Goal: Task Accomplishment & Management: Complete application form

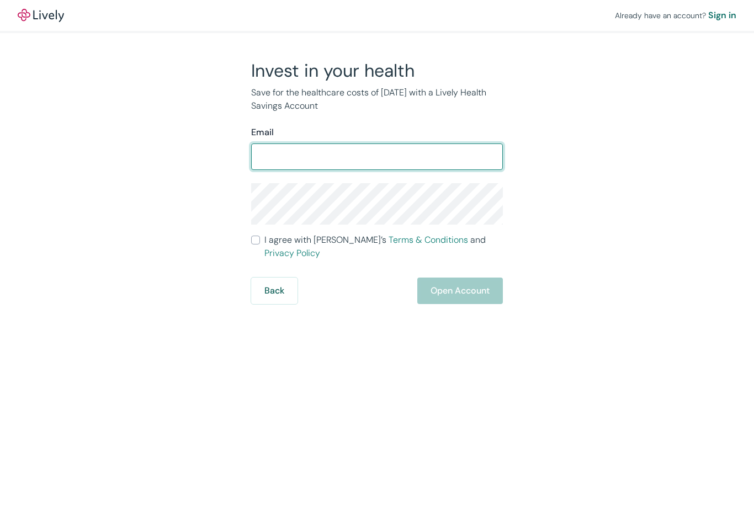
type input "[EMAIL_ADDRESS][DOMAIN_NAME]"
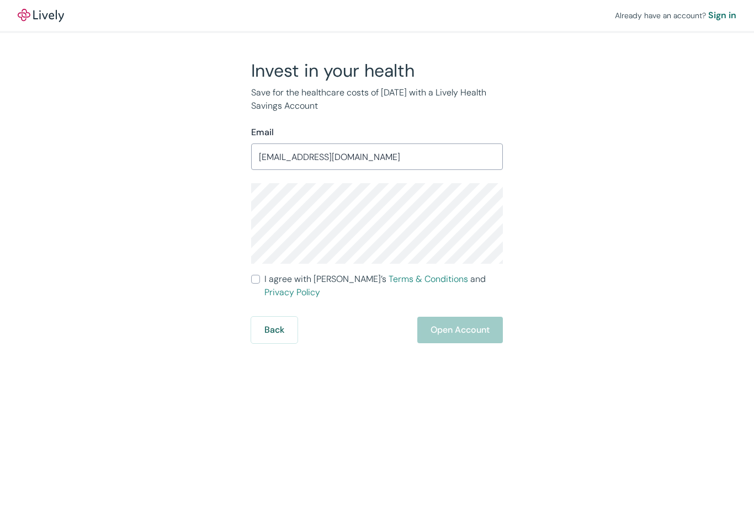
click at [252, 279] on input "I agree with Lively’s Terms & Conditions and Privacy Policy" at bounding box center [255, 279] width 9 height 9
checkbox input "true"
click at [440, 317] on button "Open Account" at bounding box center [460, 330] width 86 height 27
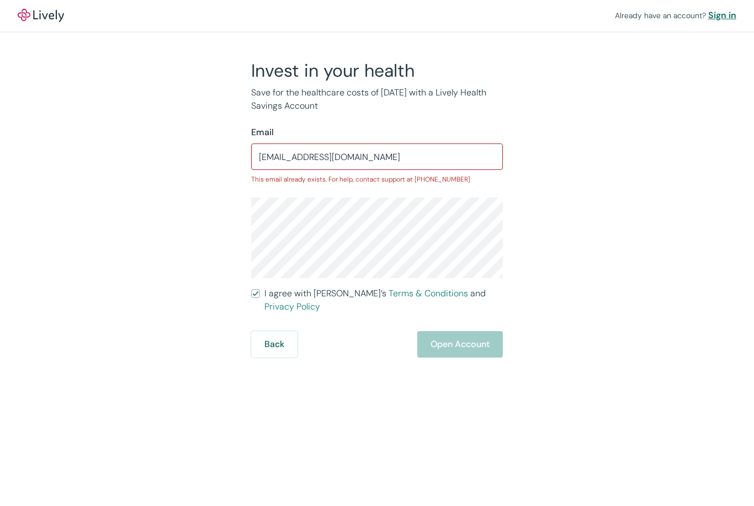
click at [720, 19] on div "Sign in" at bounding box center [722, 15] width 28 height 13
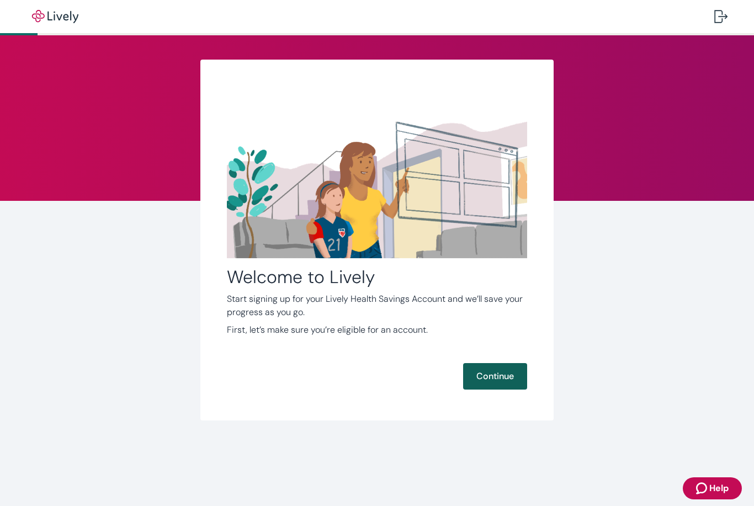
click at [494, 376] on button "Continue" at bounding box center [495, 376] width 64 height 27
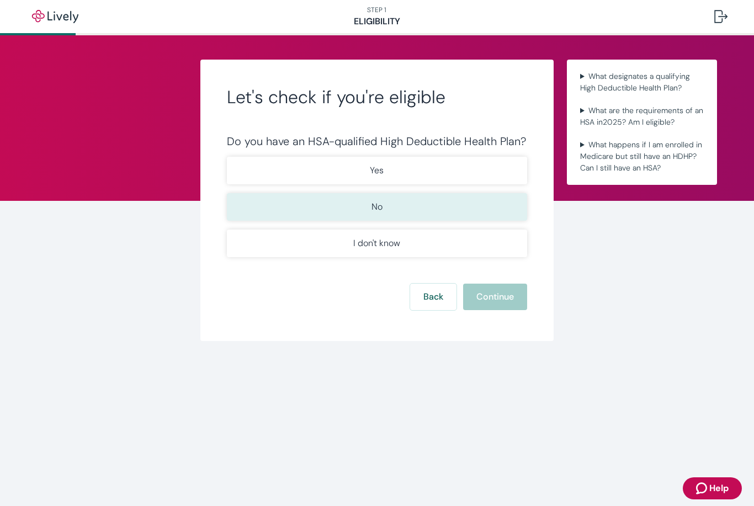
click at [267, 207] on button "No" at bounding box center [377, 207] width 300 height 28
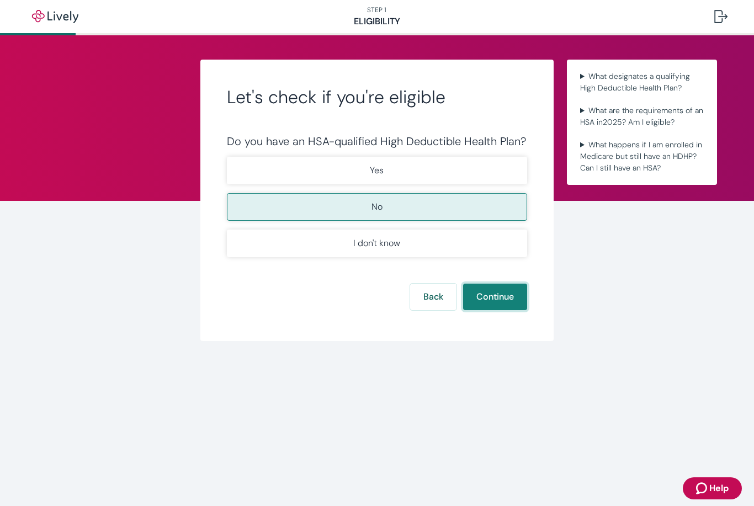
click at [495, 291] on button "Continue" at bounding box center [495, 297] width 64 height 27
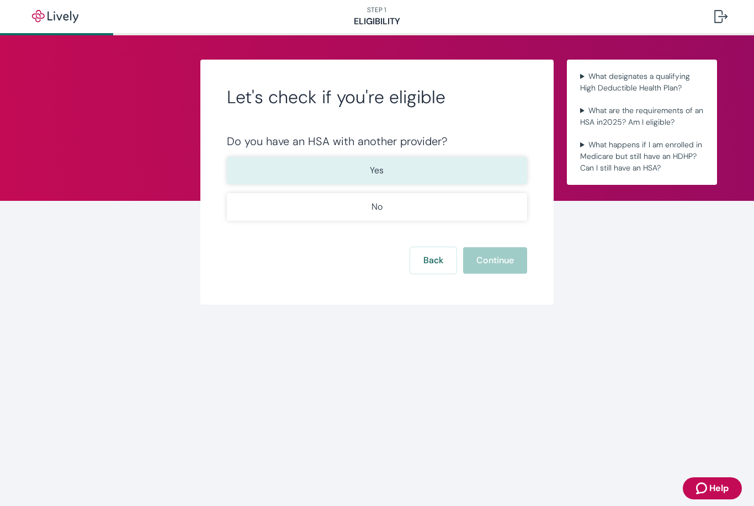
click at [346, 170] on button "Yes" at bounding box center [377, 171] width 300 height 28
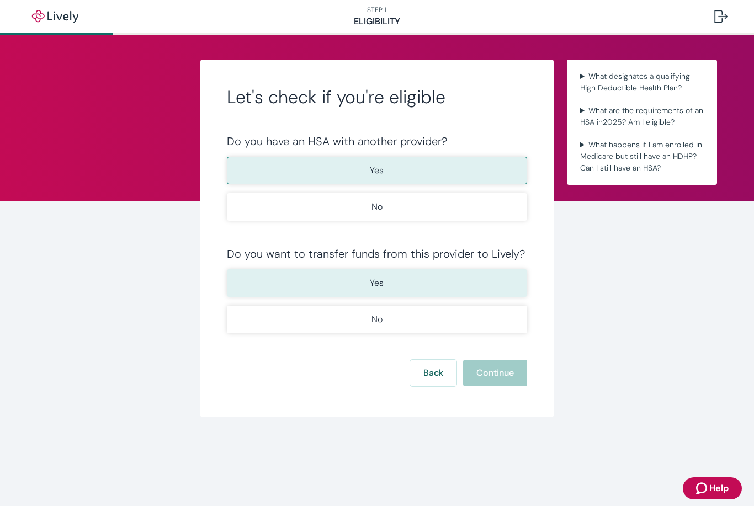
click at [335, 282] on button "Yes" at bounding box center [377, 283] width 300 height 28
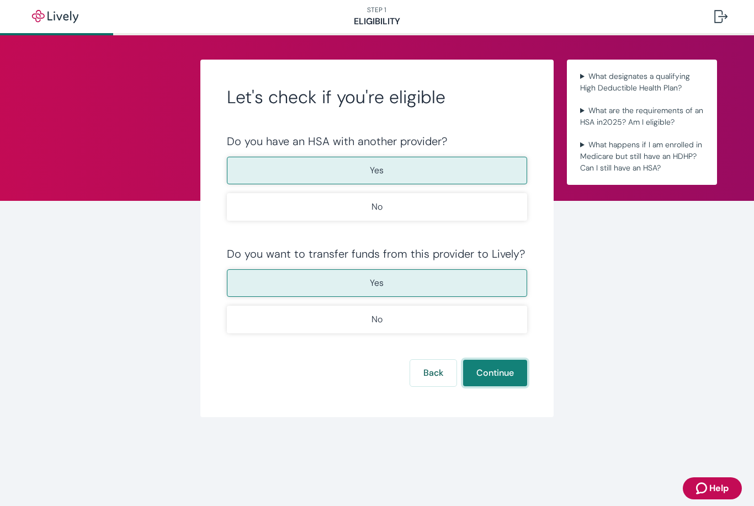
click at [491, 369] on button "Continue" at bounding box center [495, 373] width 64 height 27
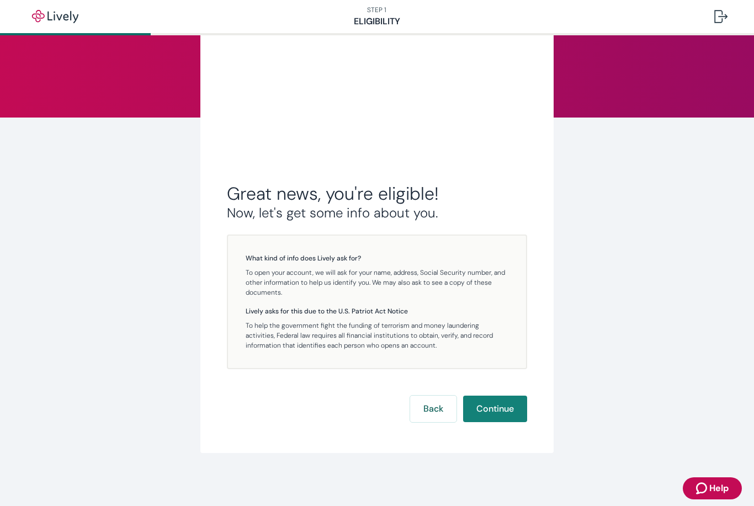
scroll to position [83, 0]
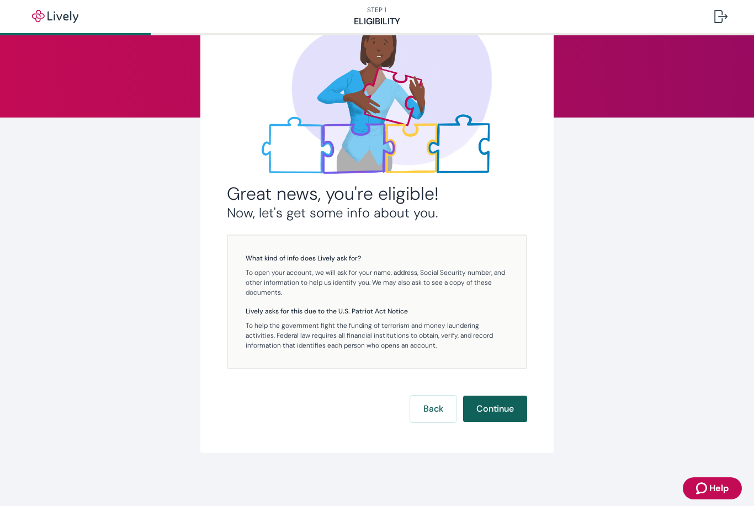
click at [498, 405] on button "Continue" at bounding box center [495, 409] width 64 height 27
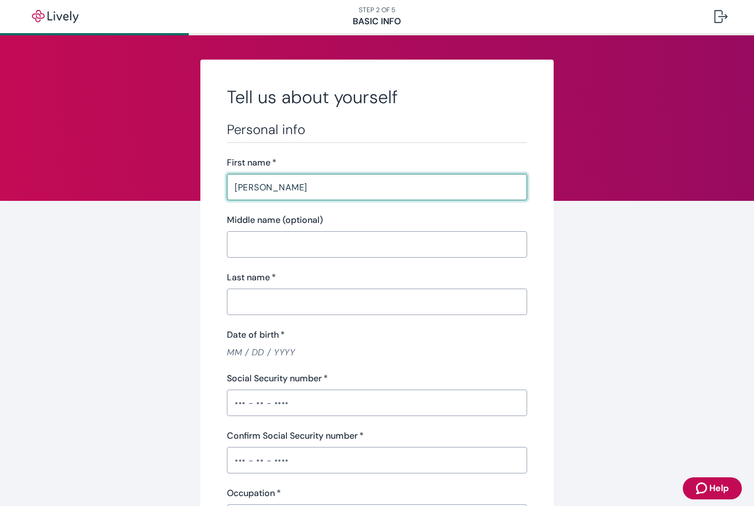
type input "Scott"
click at [250, 241] on input "Middle name (optional)" at bounding box center [377, 245] width 300 height 22
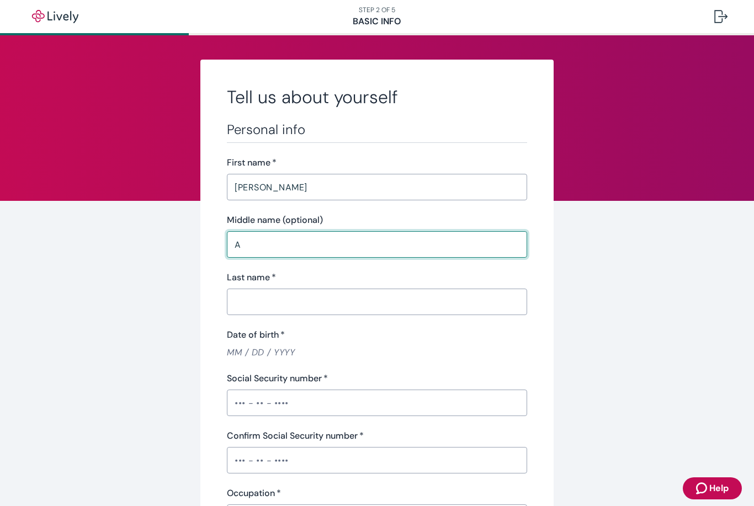
type input "A"
click at [246, 304] on input "Last name   *" at bounding box center [377, 302] width 300 height 22
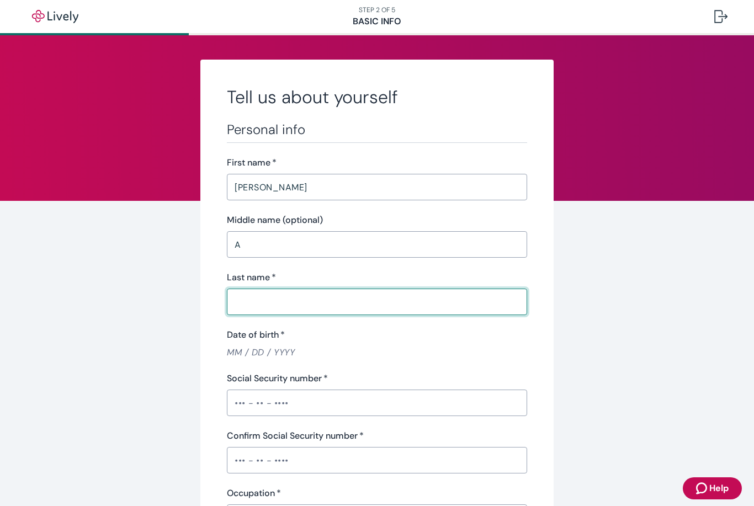
type input "Anderson"
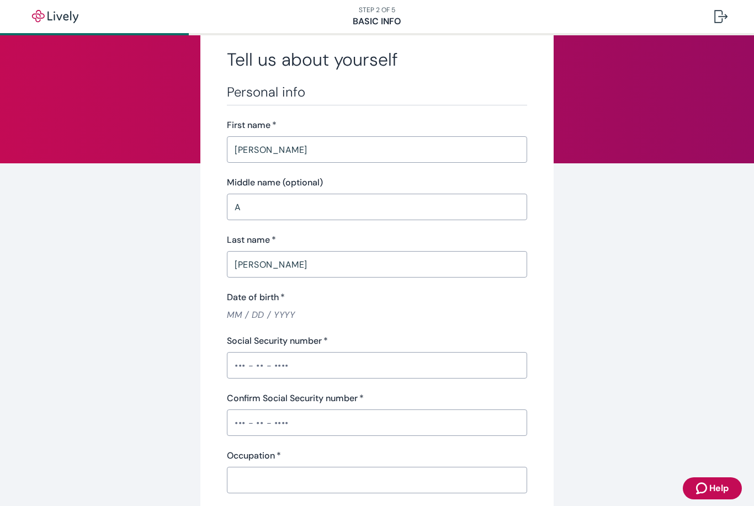
scroll to position [42, 0]
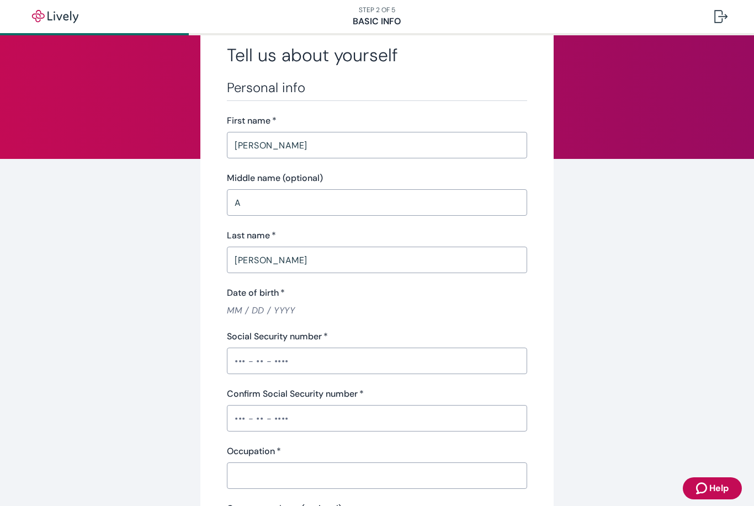
click at [244, 355] on input "Social Security number   *" at bounding box center [377, 361] width 300 height 22
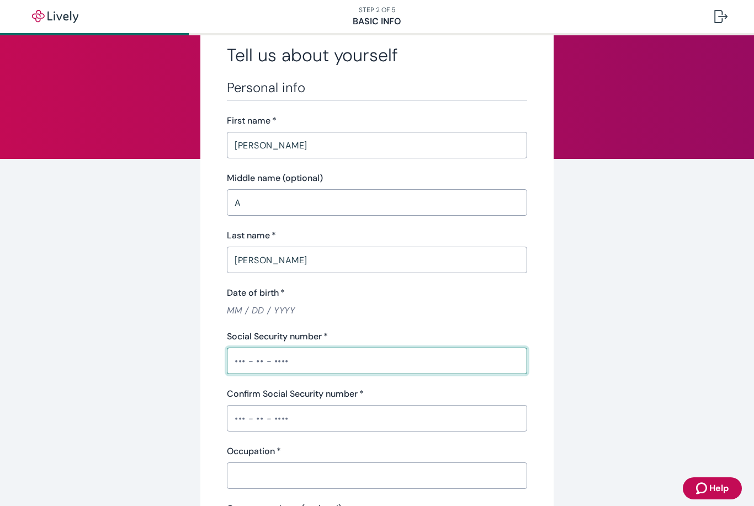
click at [239, 310] on input "Date of birth   *" at bounding box center [377, 310] width 300 height 13
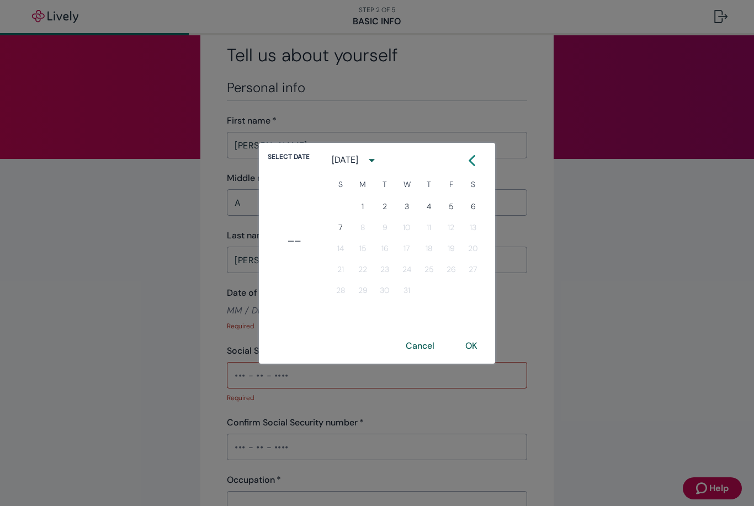
click at [379, 160] on icon "calendar view is open, switch to year view" at bounding box center [371, 160] width 15 height 15
click at [347, 209] on button "1966" at bounding box center [350, 209] width 40 height 20
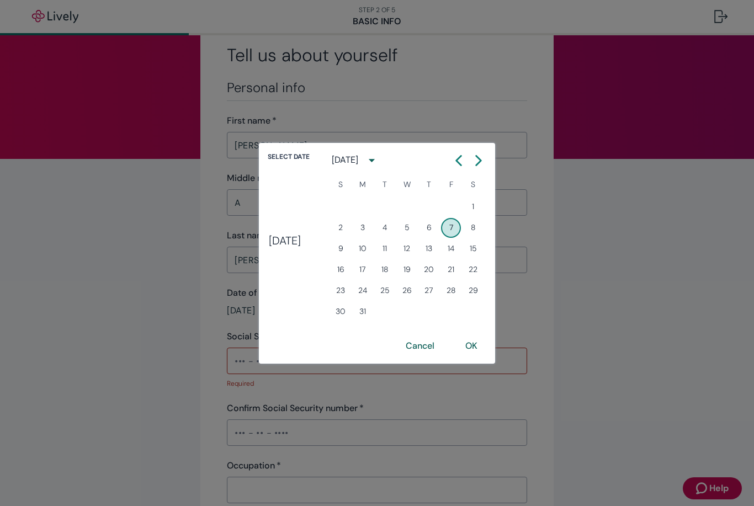
click at [464, 161] on icon "Calendar left arrow" at bounding box center [458, 160] width 11 height 11
click at [459, 163] on icon "Calendar left arrow" at bounding box center [458, 160] width 11 height 11
click at [459, 165] on icon "Calendar left arrow" at bounding box center [458, 160] width 11 height 11
click at [459, 164] on icon "Calendar left arrow" at bounding box center [458, 160] width 11 height 11
click at [462, 160] on icon "Calendar left arrow" at bounding box center [459, 160] width 5 height 9
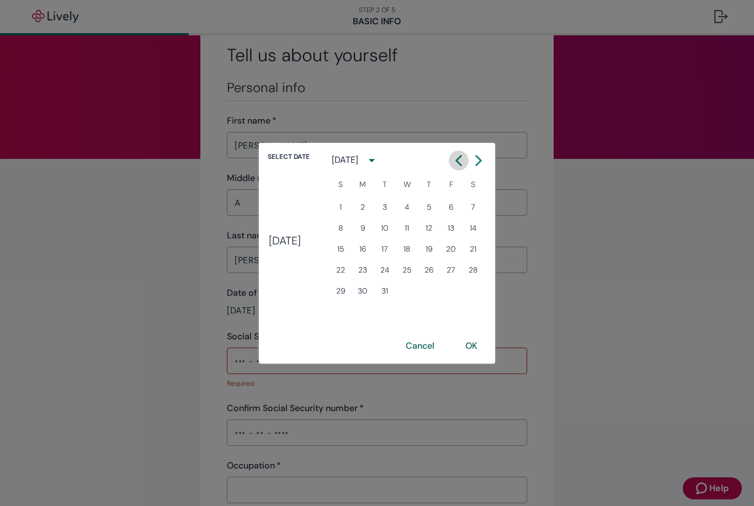
click at [462, 160] on icon "Calendar left arrow" at bounding box center [459, 160] width 5 height 9
click at [459, 167] on button "Previous month" at bounding box center [459, 161] width 20 height 20
click at [454, 228] on button "11" at bounding box center [451, 228] width 20 height 20
type input "03 / 11 / 1966"
click at [478, 343] on button "OK" at bounding box center [471, 346] width 39 height 27
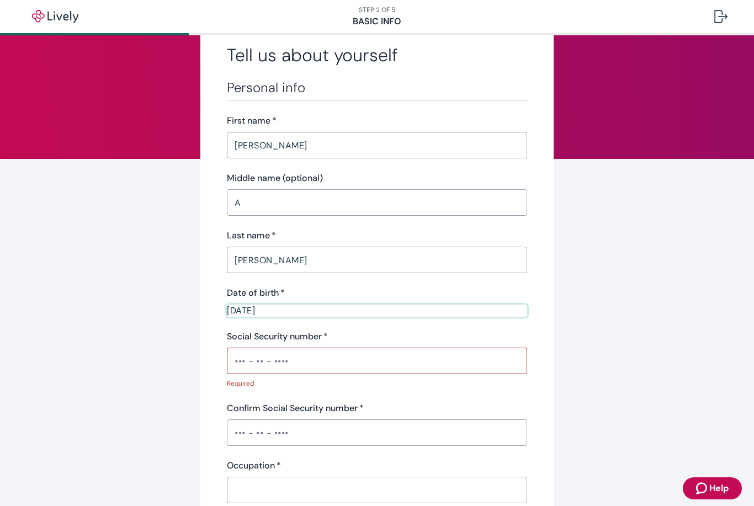
click at [237, 361] on input "Social Security number   *" at bounding box center [377, 361] width 300 height 22
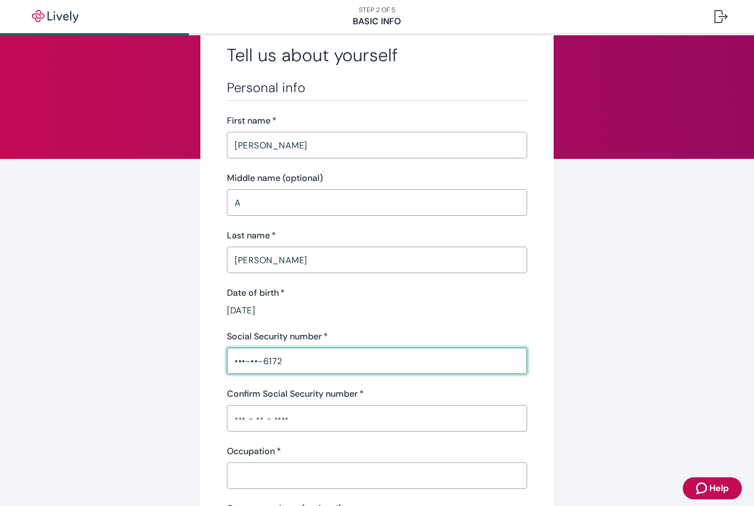
type input "•••-••-6172"
click at [246, 417] on input "Confirm Social Security number   *" at bounding box center [377, 419] width 300 height 22
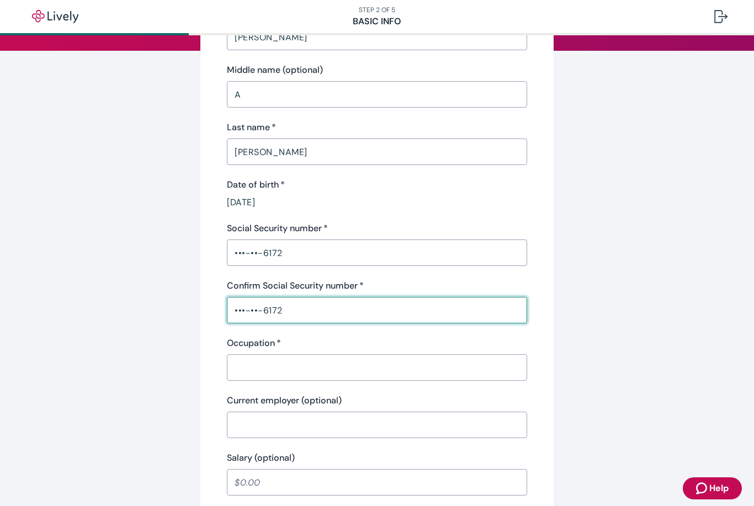
scroll to position [152, 0]
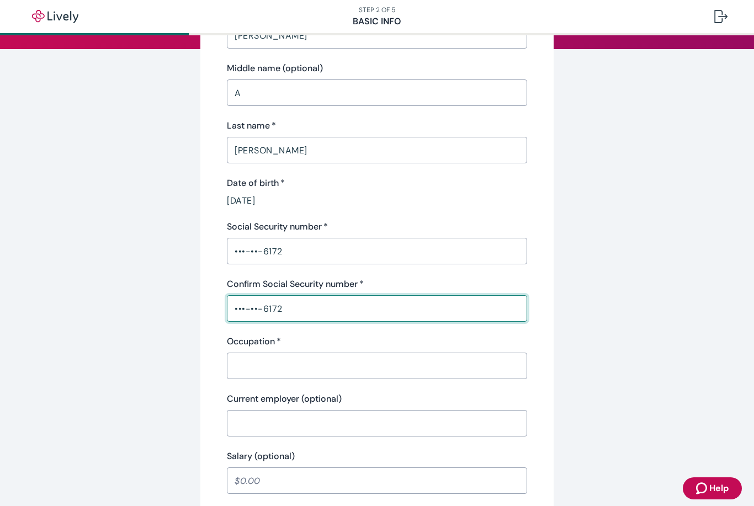
type input "•••-••-6172"
click at [250, 362] on input "Occupation   *" at bounding box center [377, 366] width 300 height 22
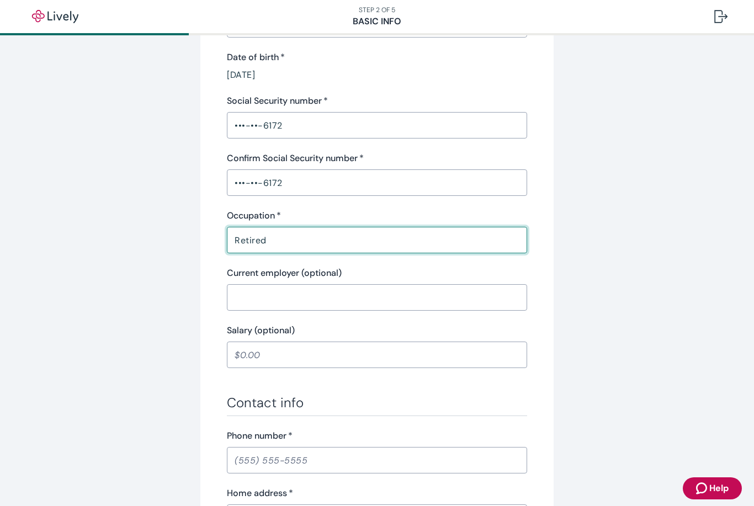
scroll to position [279, 0]
type input "Retired"
click at [262, 355] on input "Salary (optional)" at bounding box center [377, 354] width 300 height 22
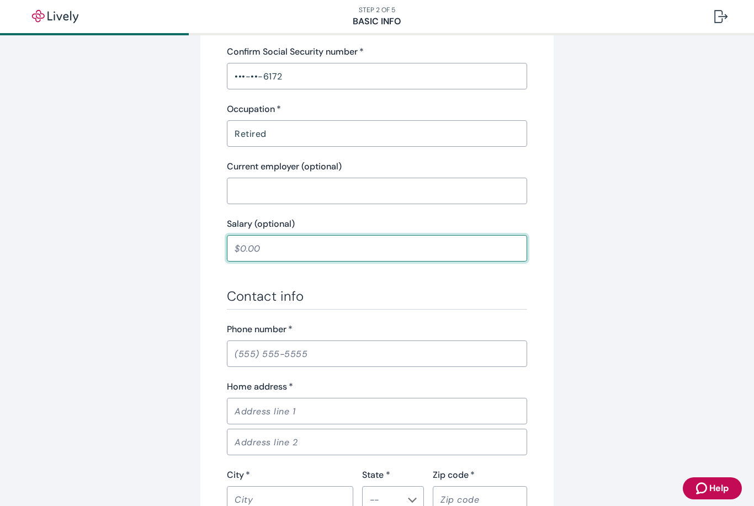
scroll to position [394, 0]
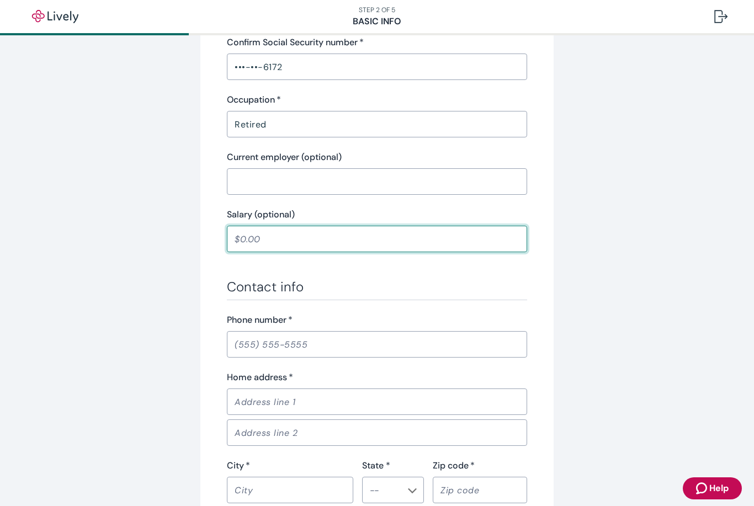
click at [247, 341] on input "Phone number   *" at bounding box center [377, 345] width 300 height 22
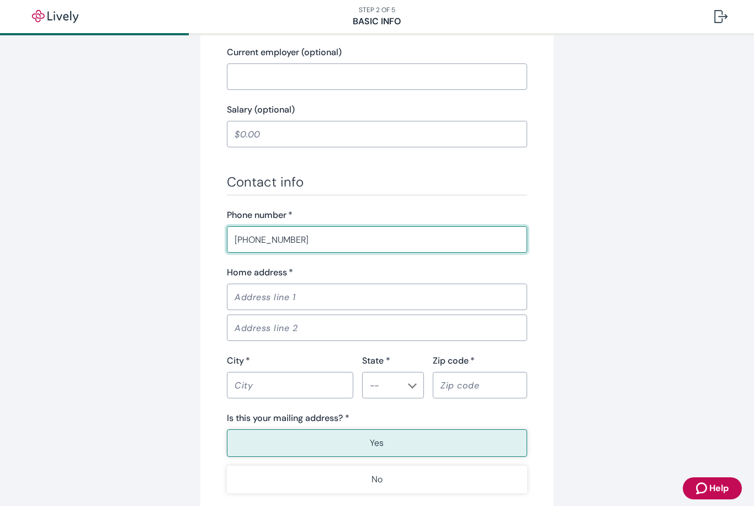
scroll to position [523, 0]
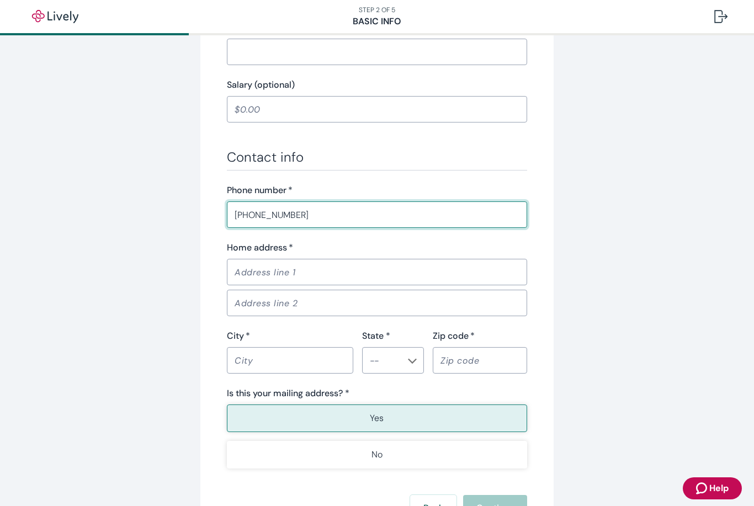
type input "(407) 595-7195"
click at [246, 270] on input "Home address   *" at bounding box center [377, 272] width 300 height 22
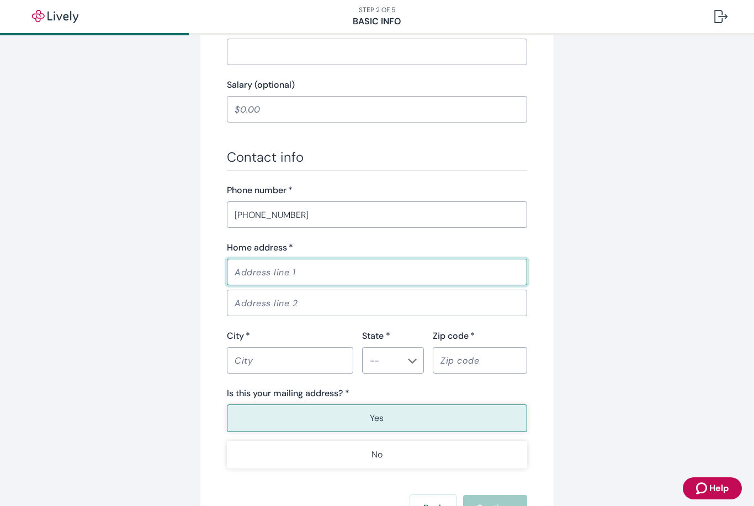
type input "4512 N Landmark Dr."
type input "Orlando"
type input "FL"
type input "32817"
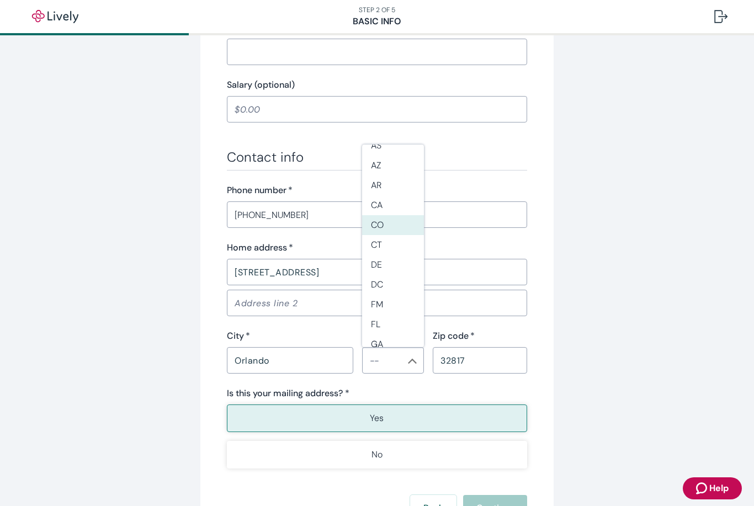
scroll to position [52, 0]
click at [375, 315] on li "FL" at bounding box center [393, 325] width 62 height 20
type input "FL"
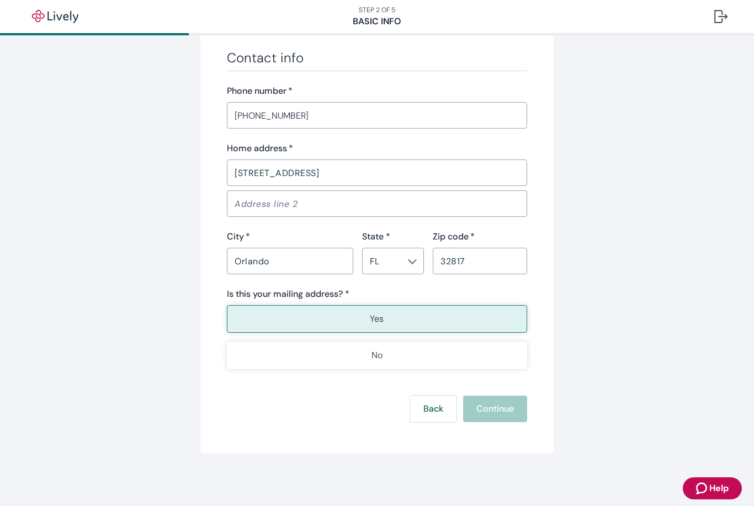
scroll to position [623, 0]
click at [252, 319] on button "Yes" at bounding box center [377, 319] width 300 height 28
click at [490, 409] on div "Back Continue" at bounding box center [377, 409] width 300 height 27
click at [254, 317] on button "Yes" at bounding box center [377, 319] width 300 height 28
click at [328, 263] on input "Orlando" at bounding box center [290, 261] width 126 height 22
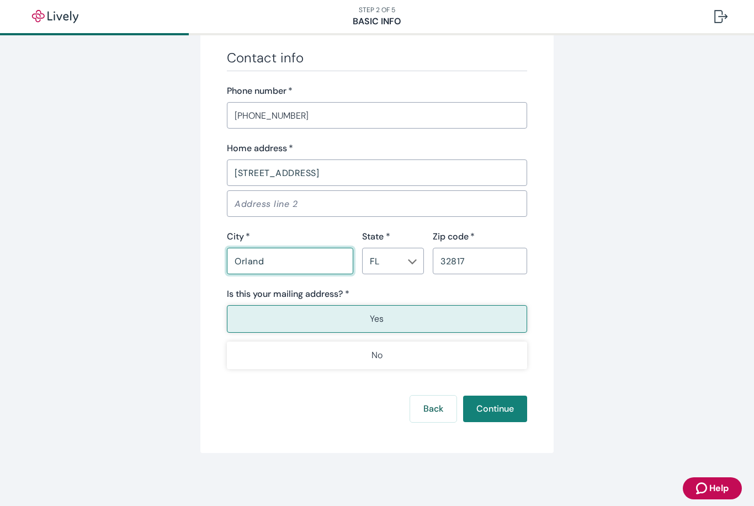
type input "Orlando"
click at [414, 265] on icon "Chevron icon" at bounding box center [412, 261] width 9 height 9
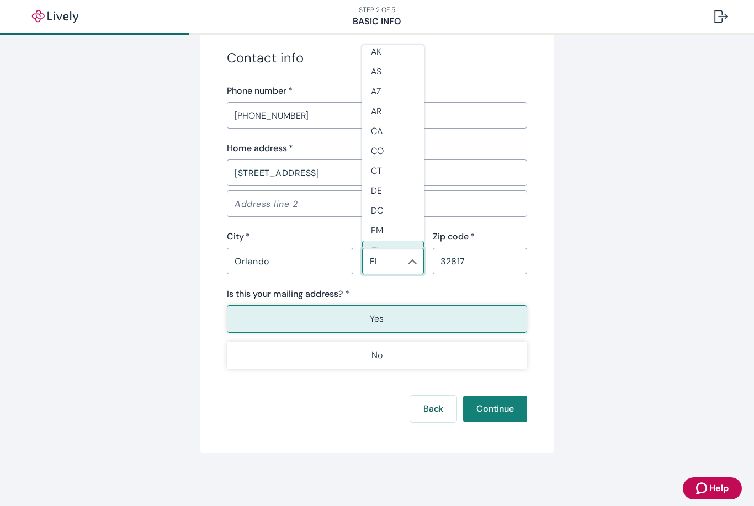
click at [372, 241] on li "FL" at bounding box center [393, 251] width 62 height 21
click at [478, 257] on input "32817" at bounding box center [480, 261] width 94 height 22
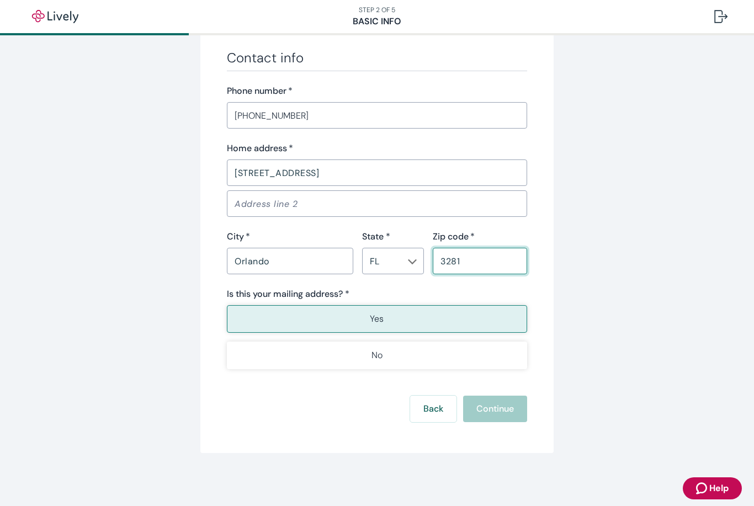
type input "32817"
click at [343, 174] on input "4512 N Landmark Dr." at bounding box center [377, 173] width 300 height 22
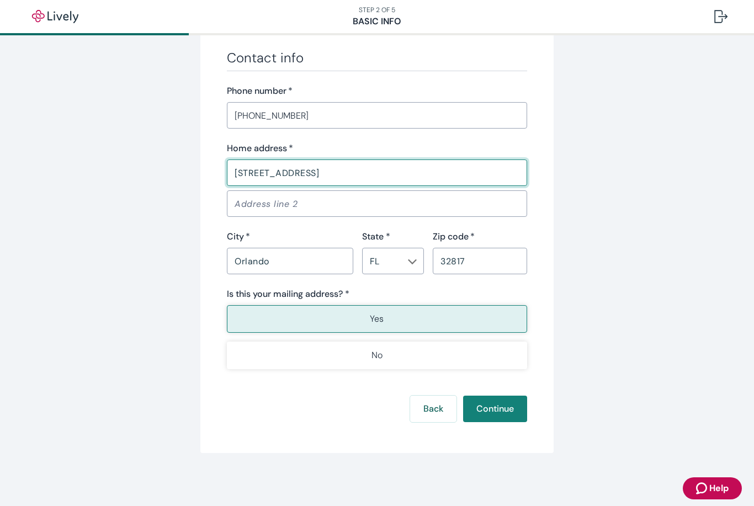
type input "4512 N Landmark Dr."
click at [486, 404] on button "Continue" at bounding box center [495, 409] width 64 height 27
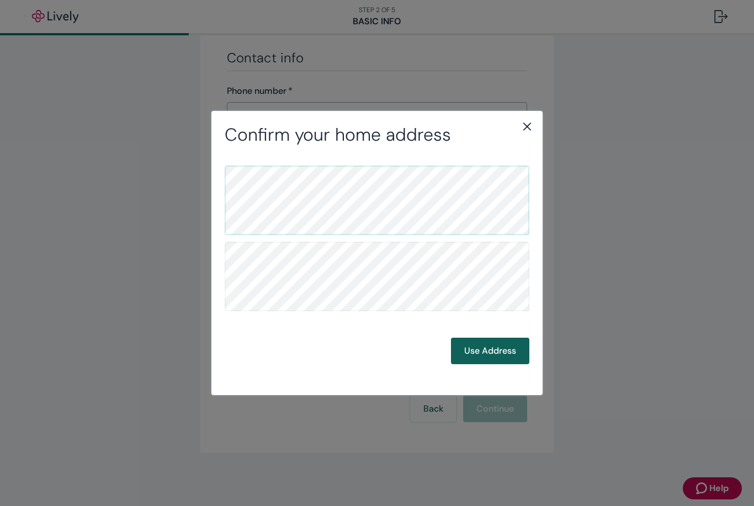
click at [476, 347] on button "Use Address" at bounding box center [490, 351] width 78 height 27
click at [478, 353] on button "Use Address" at bounding box center [490, 351] width 78 height 27
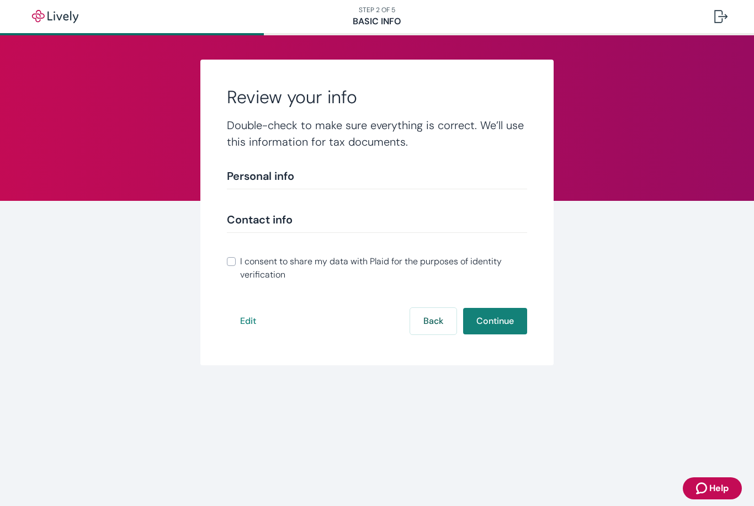
scroll to position [120, 0]
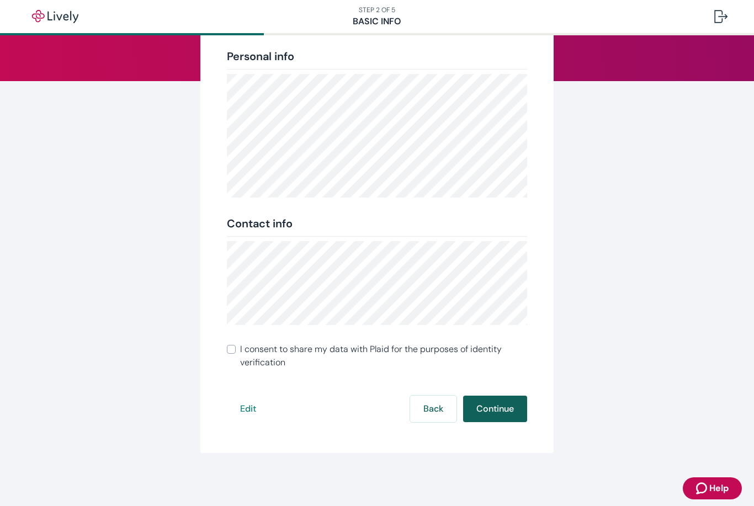
click at [485, 407] on button "Continue" at bounding box center [495, 409] width 64 height 27
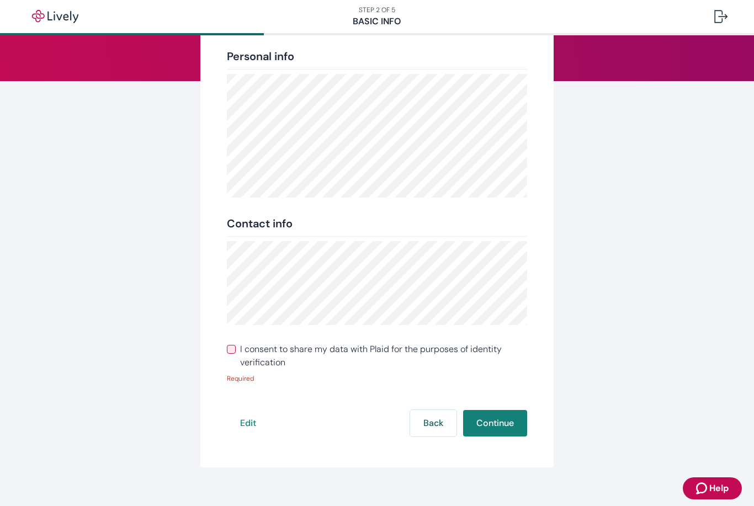
click at [231, 351] on input "I consent to share my data with Plaid for the purposes of identity verification" at bounding box center [231, 349] width 9 height 9
checkbox input "true"
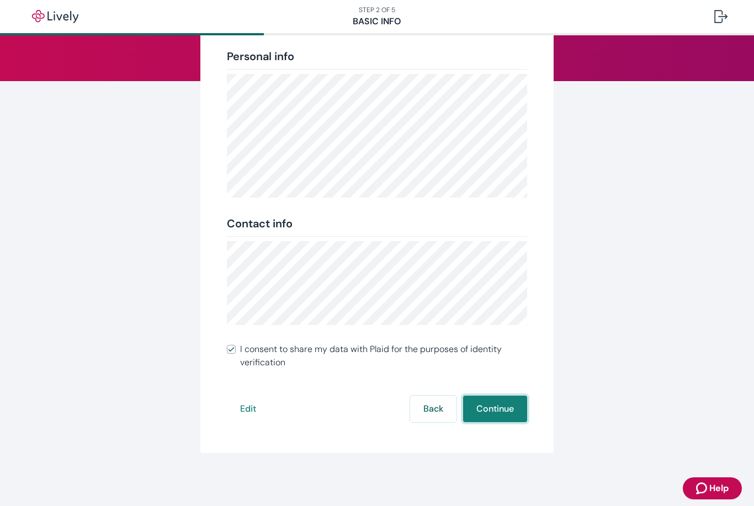
click at [486, 398] on button "Continue" at bounding box center [495, 409] width 64 height 27
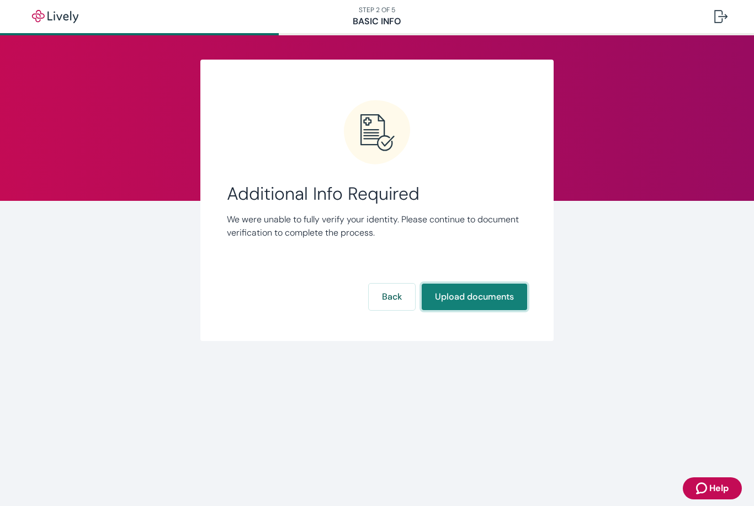
click at [488, 294] on button "Upload documents" at bounding box center [474, 297] width 105 height 27
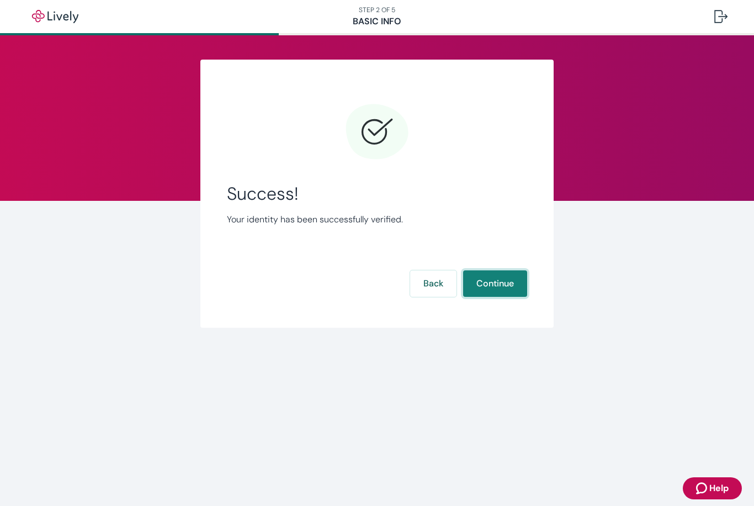
click at [500, 282] on button "Continue" at bounding box center [495, 284] width 64 height 27
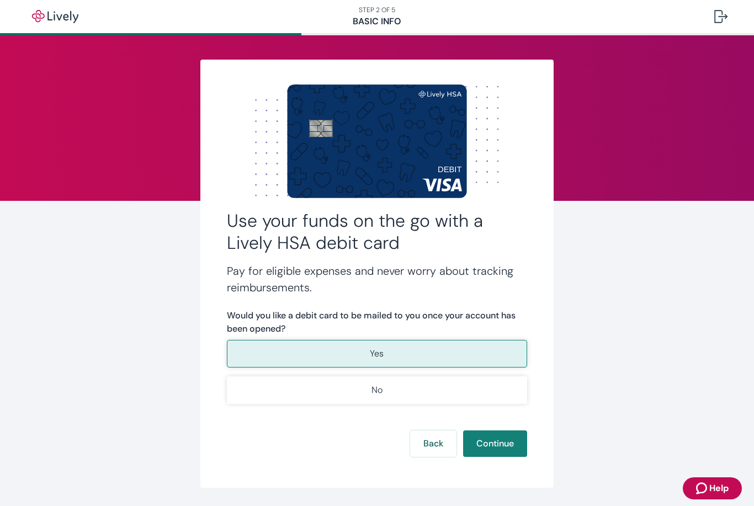
click at [467, 347] on button "Yes" at bounding box center [377, 354] width 300 height 28
click at [502, 447] on button "Continue" at bounding box center [495, 444] width 64 height 27
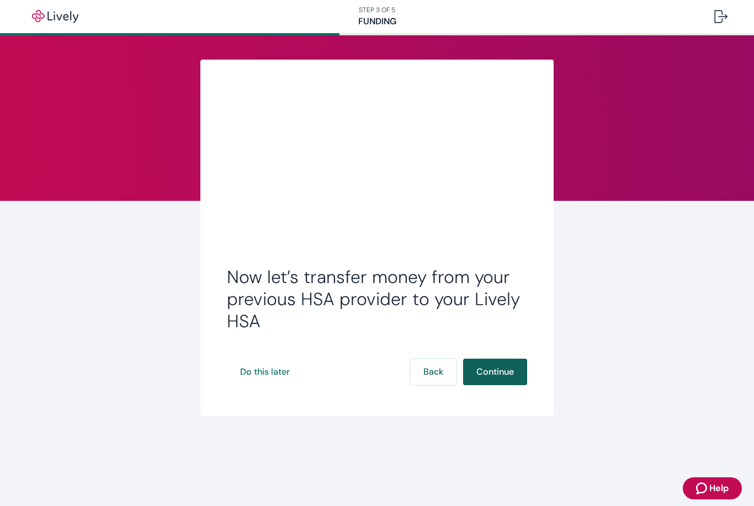
click at [496, 370] on button "Continue" at bounding box center [495, 372] width 64 height 27
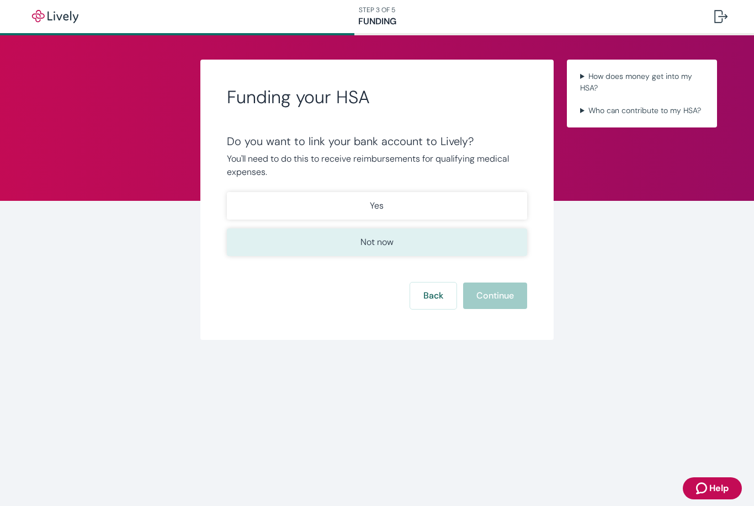
click at [306, 247] on button "Not now" at bounding box center [377, 243] width 300 height 28
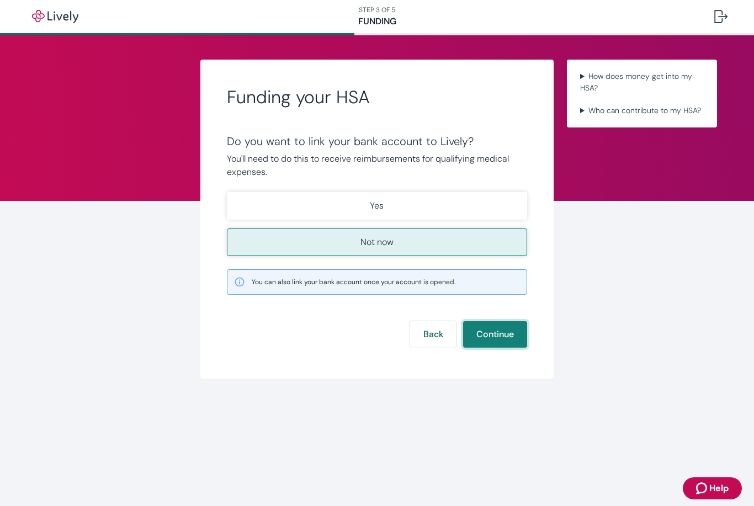
click at [505, 332] on button "Continue" at bounding box center [495, 334] width 64 height 27
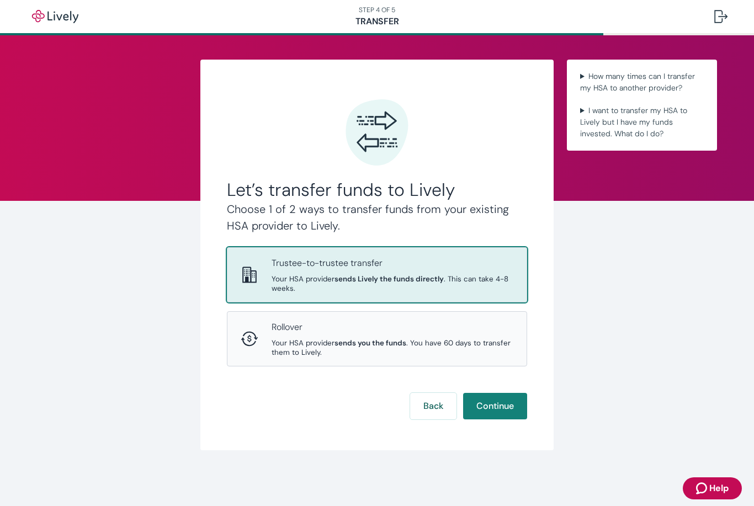
click at [285, 269] on p "Trustee-to-trustee transfer" at bounding box center [393, 263] width 242 height 13
click at [506, 393] on button "Continue" at bounding box center [495, 406] width 64 height 27
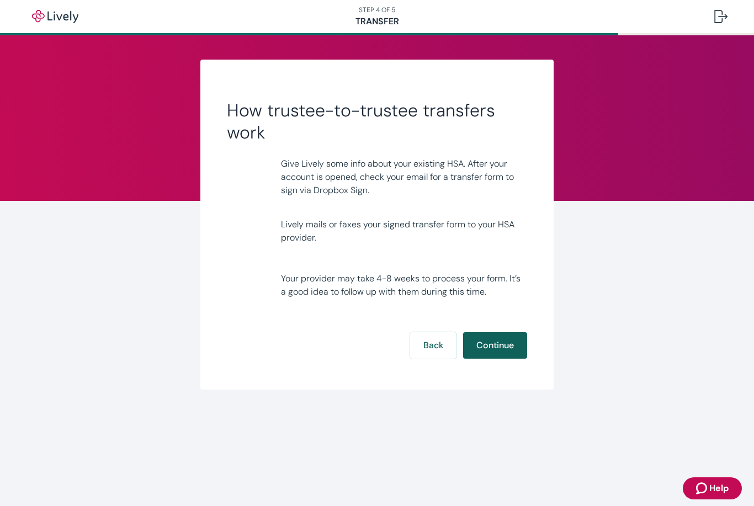
click at [505, 343] on button "Continue" at bounding box center [495, 345] width 64 height 27
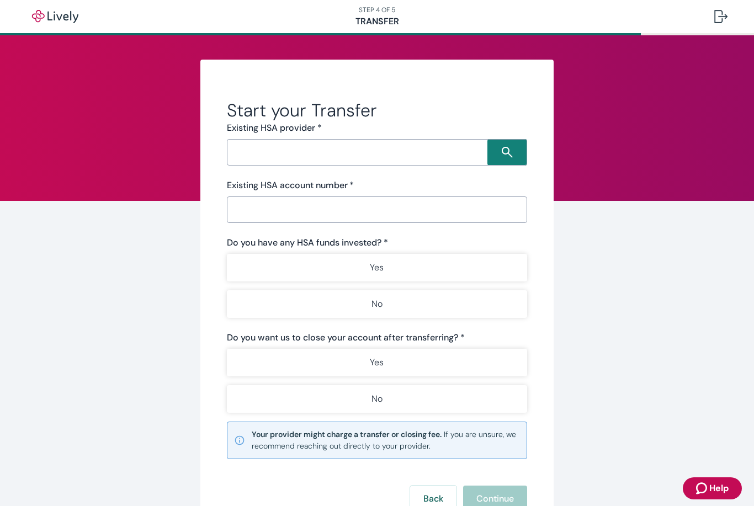
click at [247, 153] on input "Search input" at bounding box center [358, 152] width 257 height 15
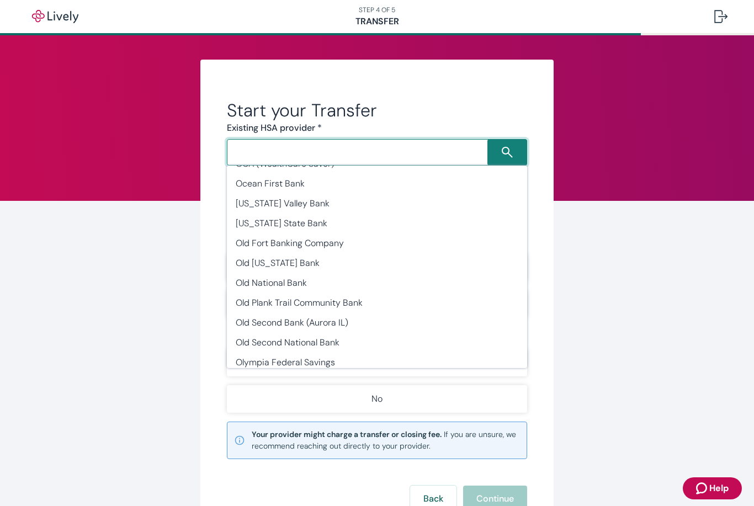
scroll to position [20955, 0]
type input "Optum Bank"
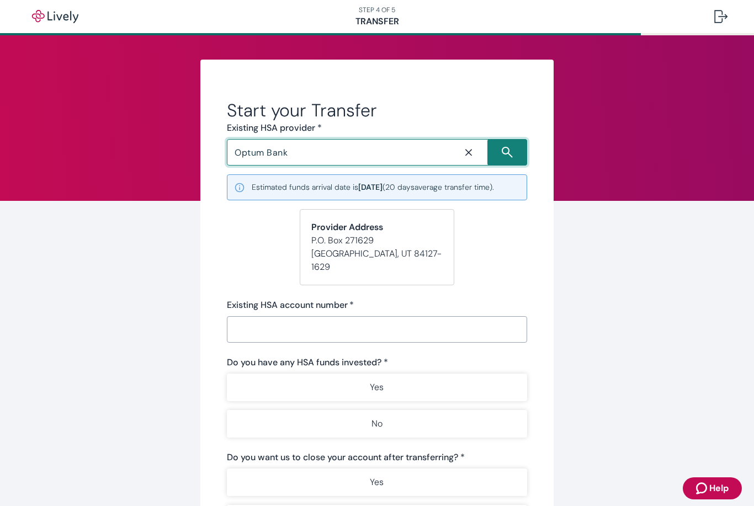
click at [251, 319] on input "Existing HSA account number   *" at bounding box center [377, 330] width 300 height 22
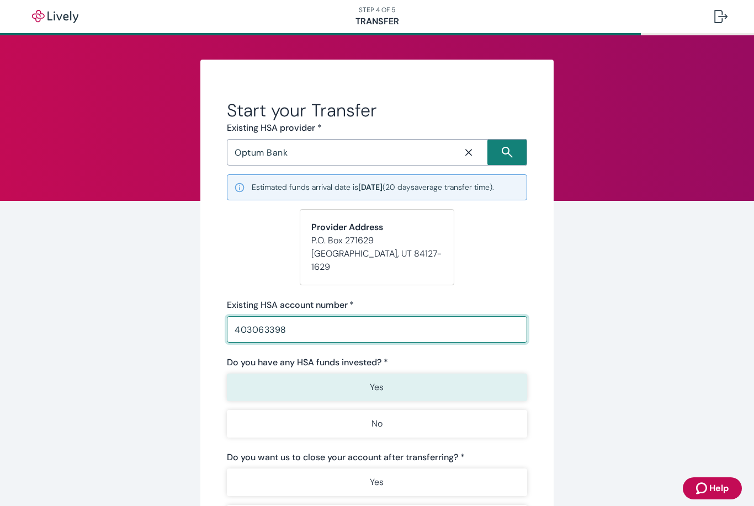
type input "403063398"
click at [368, 374] on button "Yes" at bounding box center [377, 388] width 300 height 28
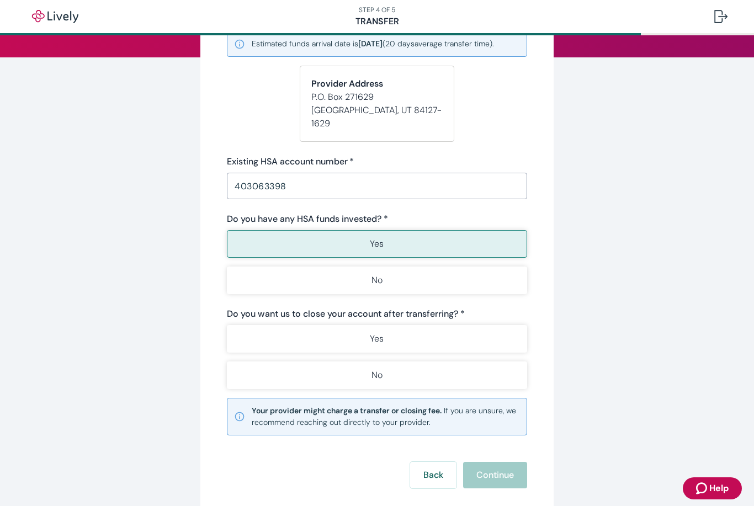
scroll to position [146, 0]
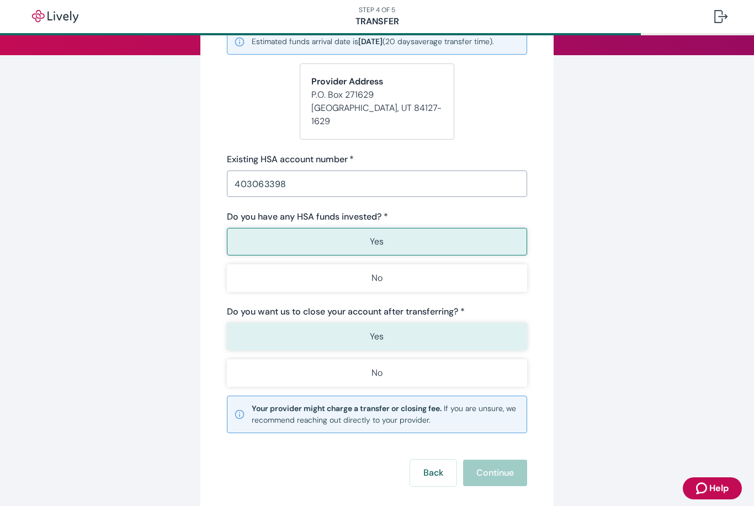
click at [353, 323] on button "Yes" at bounding box center [377, 337] width 300 height 28
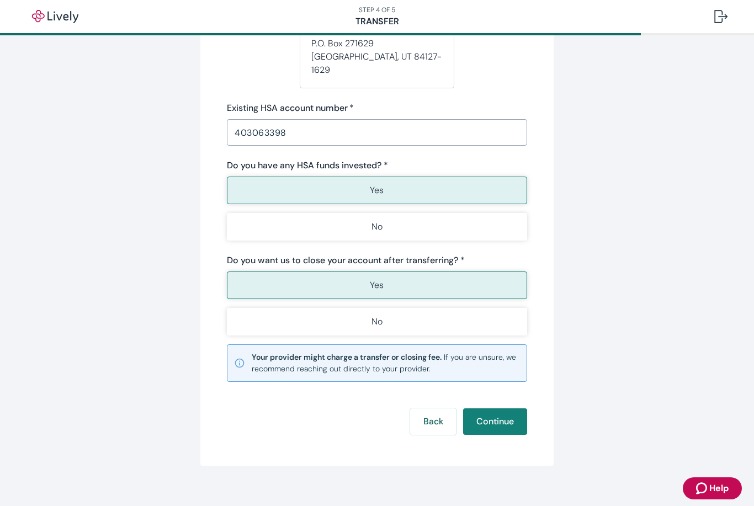
scroll to position [197, 0]
click at [494, 413] on button "Continue" at bounding box center [495, 422] width 64 height 27
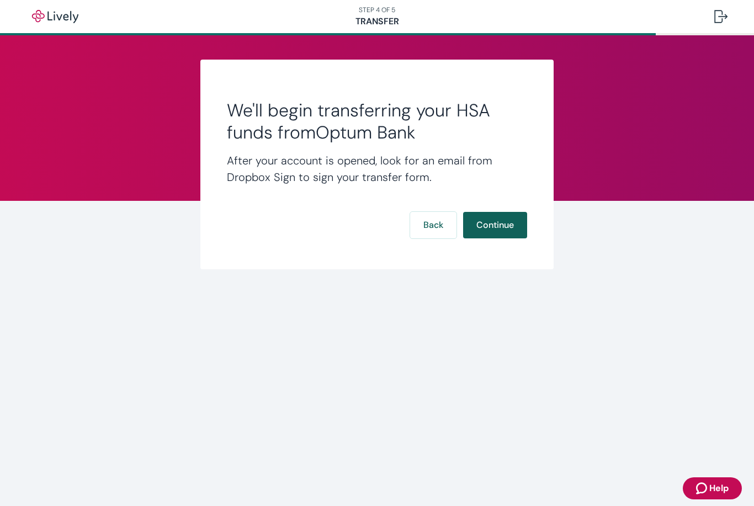
click at [498, 223] on button "Continue" at bounding box center [495, 225] width 64 height 27
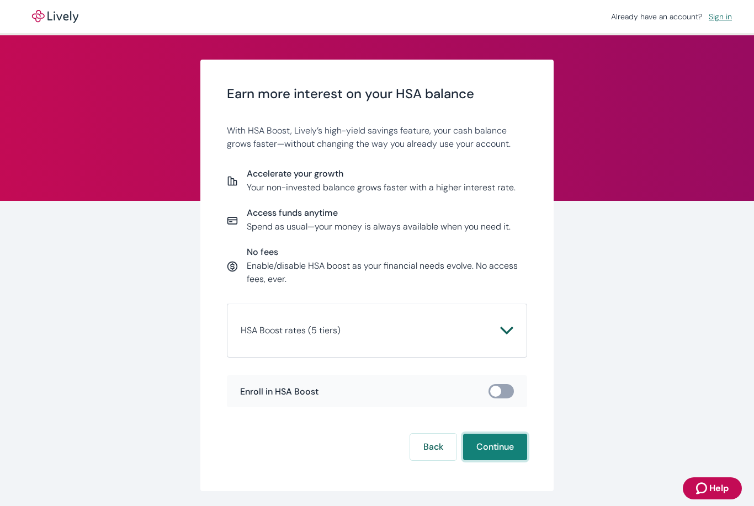
click at [490, 453] on button "Continue" at bounding box center [495, 447] width 64 height 27
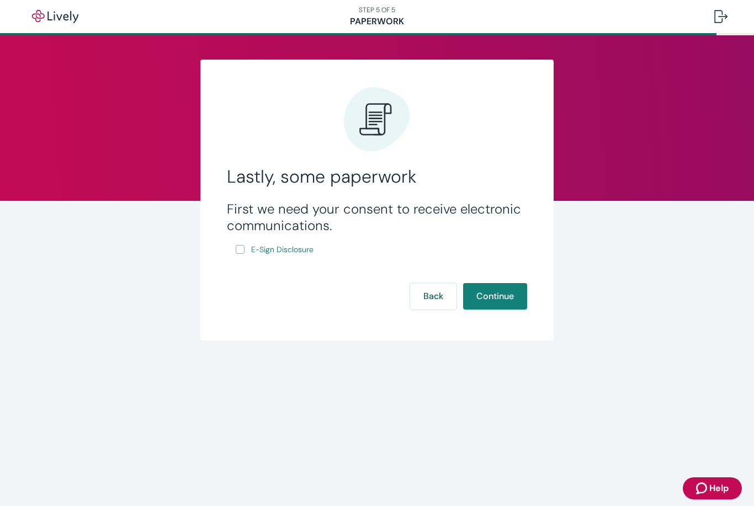
click at [241, 246] on input "E-Sign Disclosure" at bounding box center [240, 249] width 9 height 9
checkbox input "true"
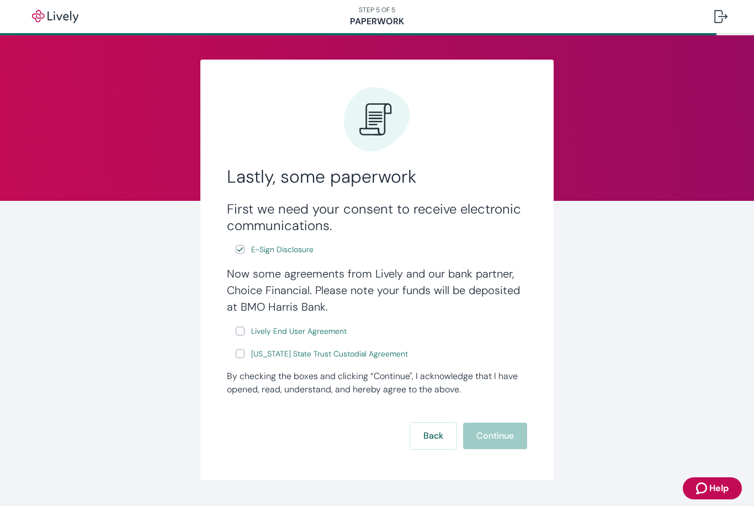
click at [236, 330] on input "Lively End User Agreement" at bounding box center [240, 331] width 9 height 9
checkbox input "true"
click at [236, 351] on input "Wyoming State Trust Custodial Agreement" at bounding box center [240, 354] width 9 height 9
checkbox input "true"
click at [489, 440] on button "Continue" at bounding box center [495, 436] width 64 height 27
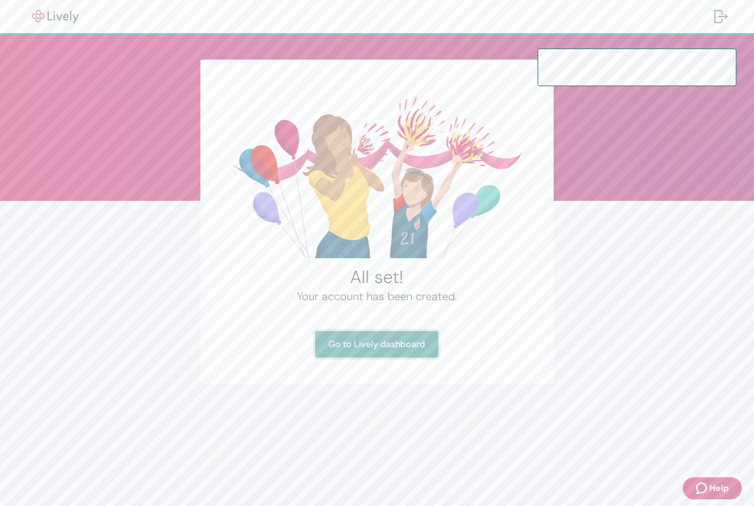
click at [358, 338] on link "Go to Lively dashboard" at bounding box center [376, 344] width 123 height 27
